Goal: Communication & Community: Answer question/provide support

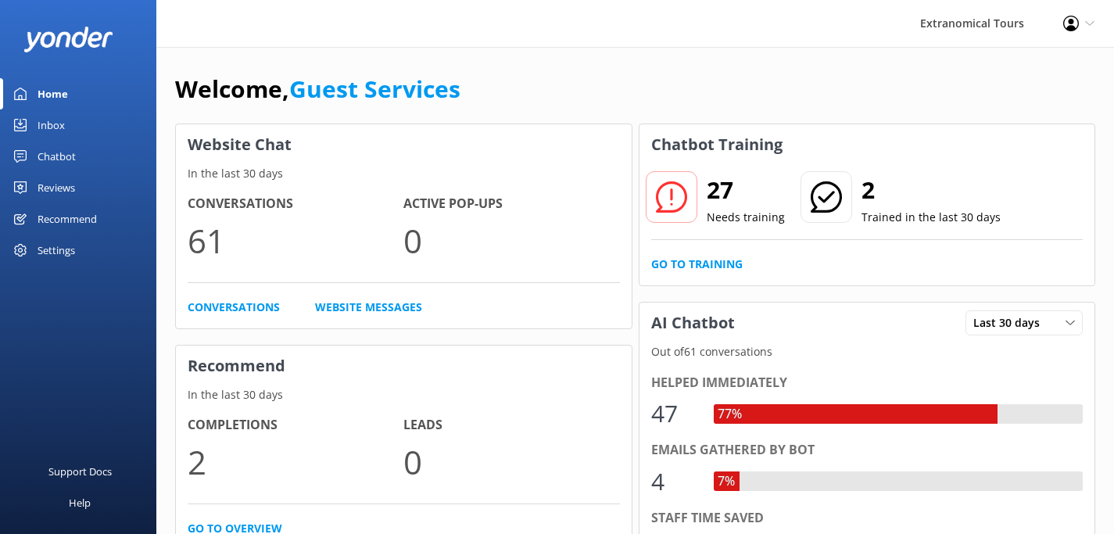
click at [48, 127] on div "Inbox" at bounding box center [51, 124] width 27 height 31
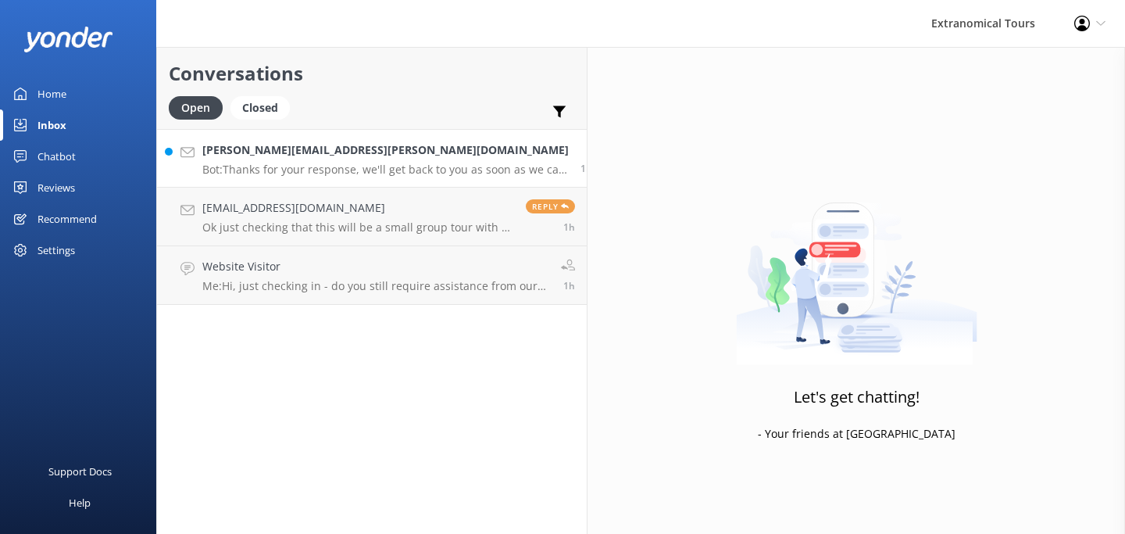
click at [368, 176] on p "Bot: Thanks for your response, we'll get back to you as soon as we can during o…" at bounding box center [385, 170] width 366 height 14
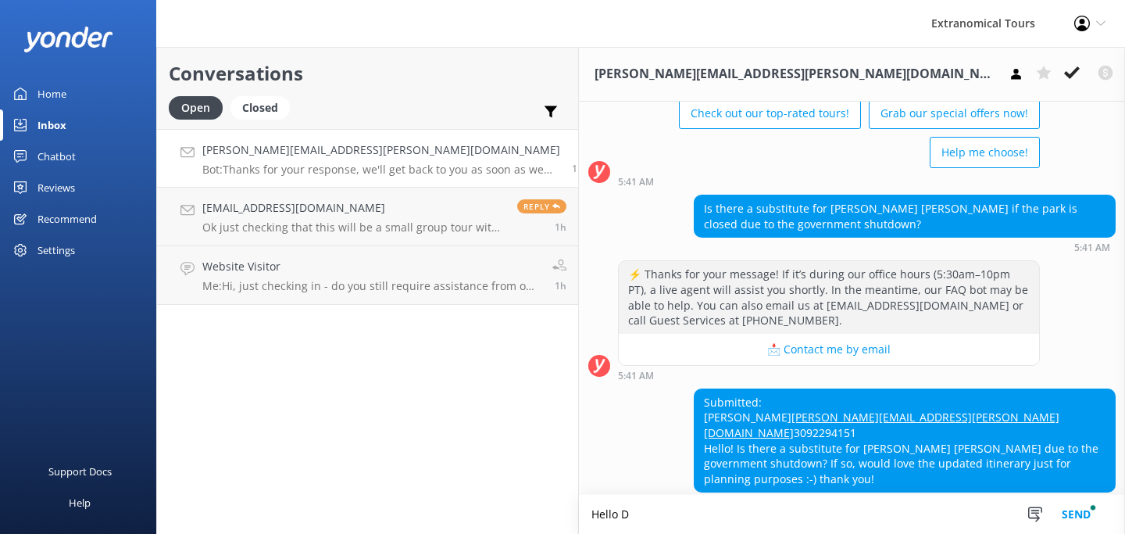
scroll to position [103, 0]
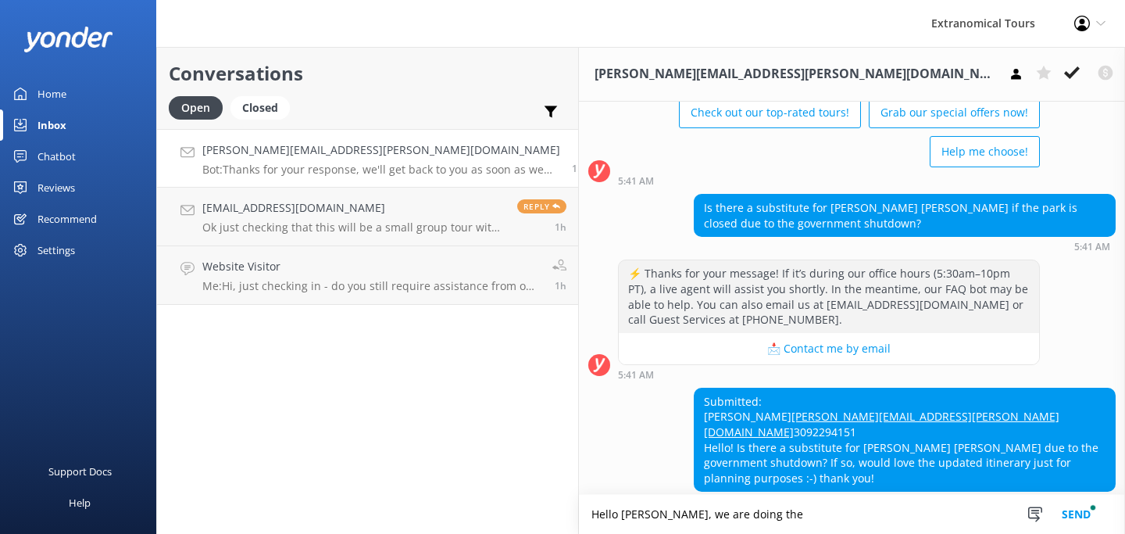
paste textarea "[PERSON_NAME] [PERSON_NAME] [PERSON_NAME][GEOGRAPHIC_DATA][PERSON_NAME]"
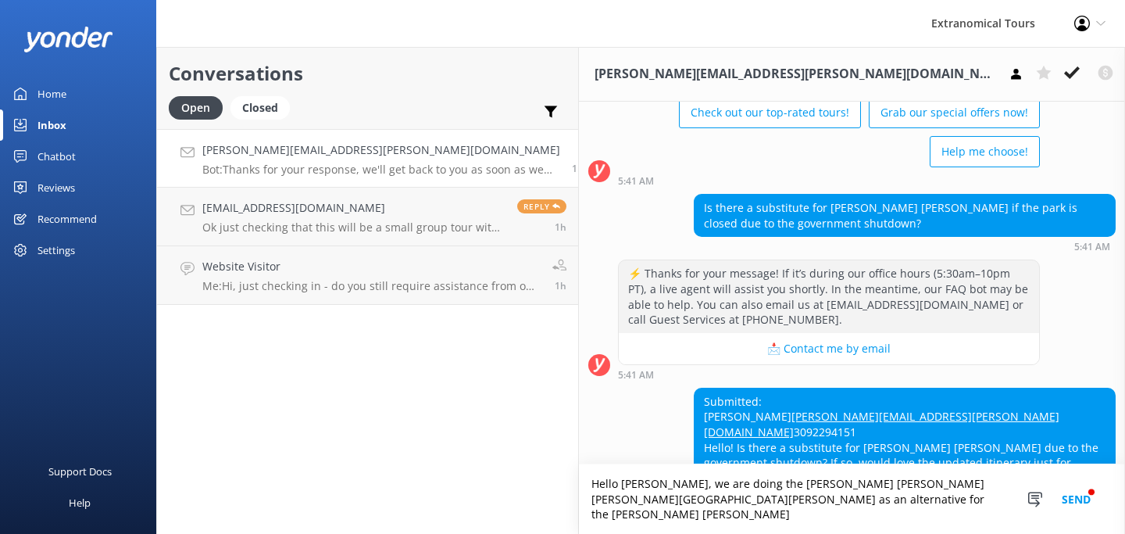
scroll to position [118, 0]
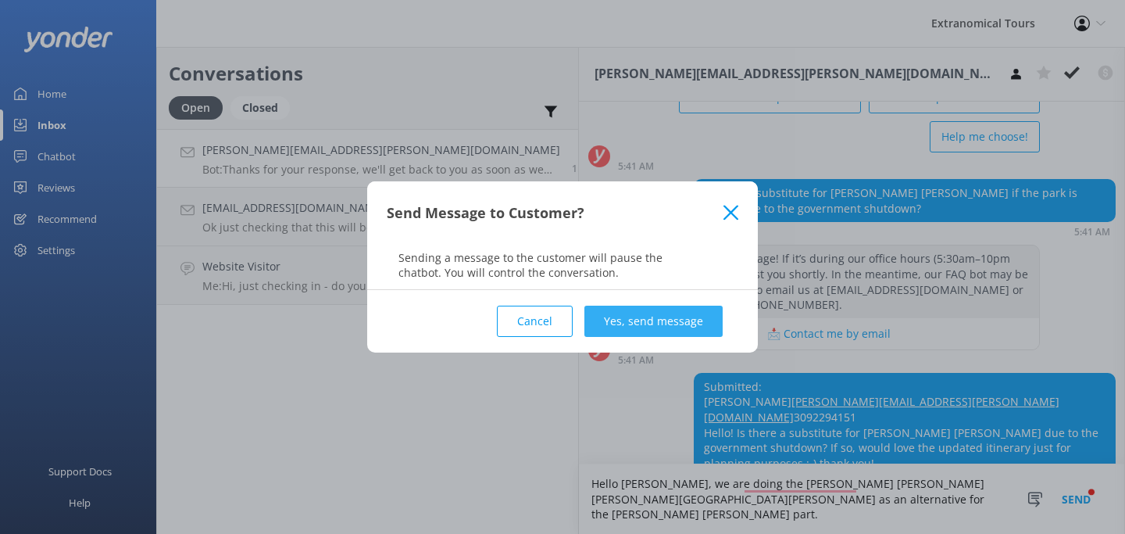
type textarea "Hello [PERSON_NAME], we are doing the [PERSON_NAME] [PERSON_NAME] [PERSON_NAME]…"
click at [670, 311] on button "Yes, send message" at bounding box center [654, 321] width 138 height 31
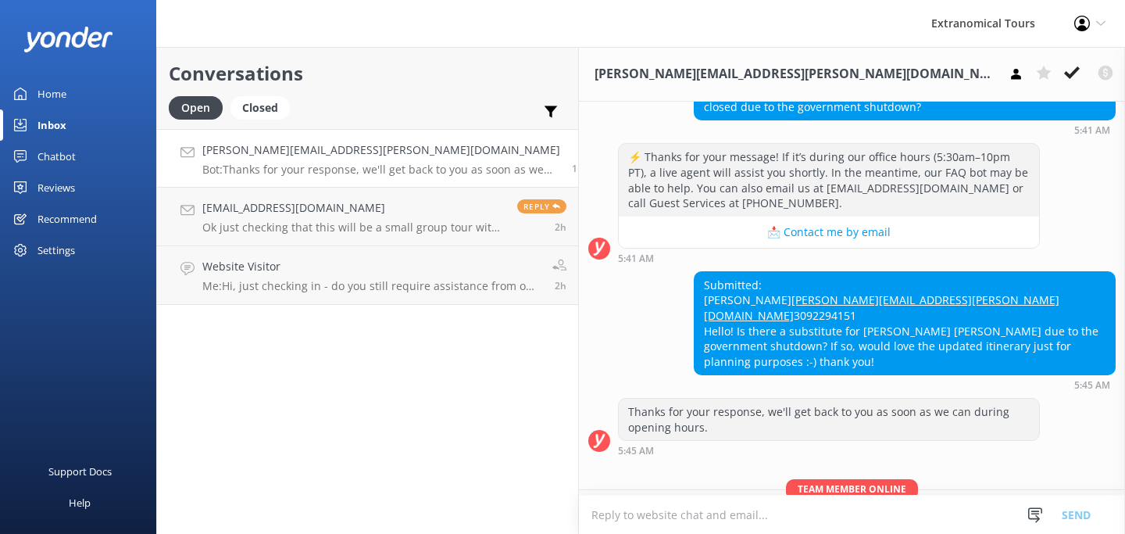
scroll to position [253, 0]
